Goal: Task Accomplishment & Management: Manage account settings

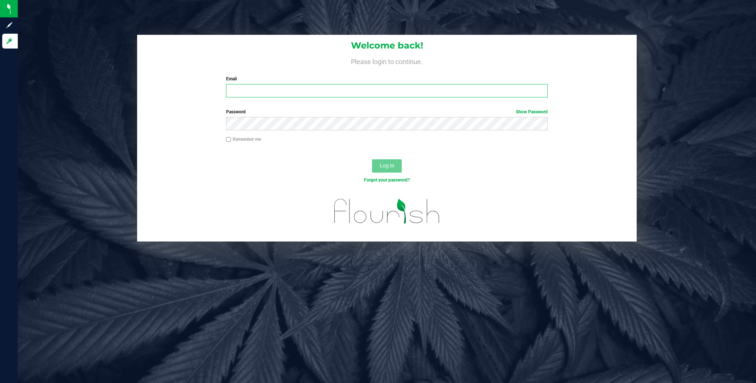
click at [240, 92] on input "Email" at bounding box center [387, 90] width 322 height 13
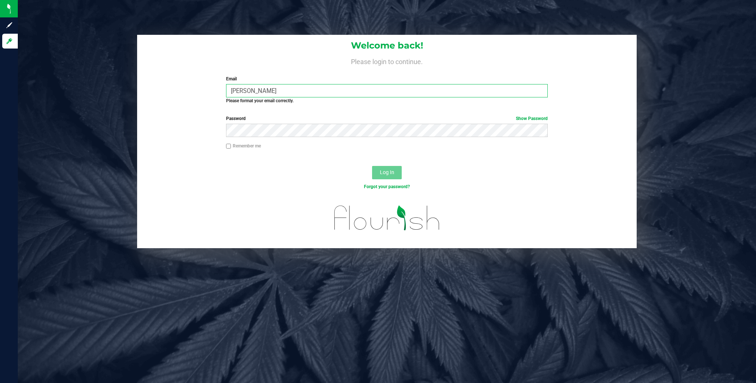
type input "[EMAIL_ADDRESS][DOMAIN_NAME]"
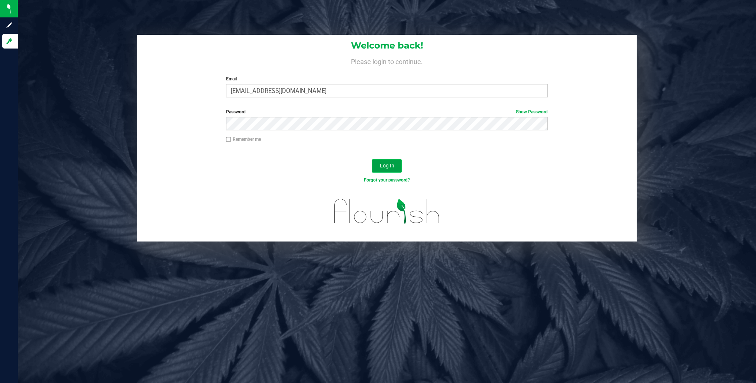
click at [388, 163] on span "Log In" at bounding box center [387, 166] width 14 height 6
click at [380, 166] on span "Log In" at bounding box center [387, 166] width 14 height 6
click at [389, 178] on link "Forgot your password?" at bounding box center [387, 179] width 46 height 5
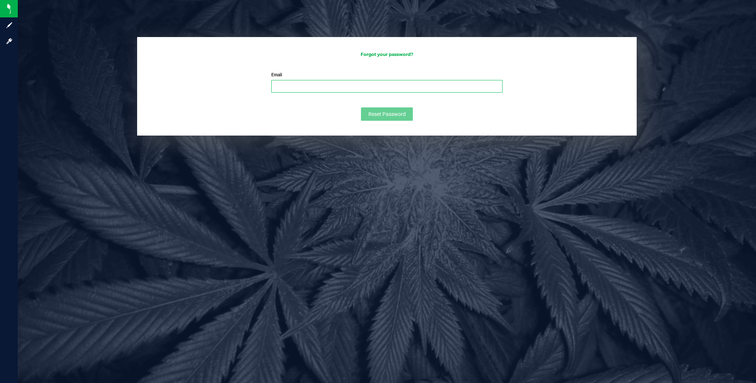
click at [307, 87] on input "Email" at bounding box center [386, 86] width 231 height 13
type input "[EMAIL_ADDRESS][DOMAIN_NAME]"
click at [393, 114] on span "Reset Password" at bounding box center [386, 114] width 37 height 6
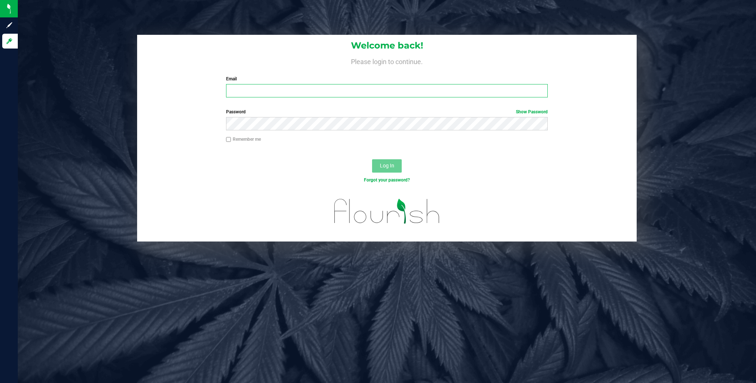
click at [238, 88] on input "Email" at bounding box center [387, 90] width 322 height 13
type input "[EMAIL_ADDRESS][DOMAIN_NAME]"
click at [388, 167] on span "Log In" at bounding box center [387, 166] width 14 height 6
